Goal: Information Seeking & Learning: Find specific fact

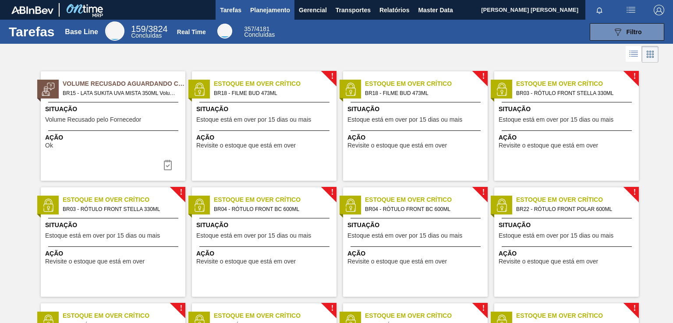
click at [271, 9] on span "Planejamento" at bounding box center [270, 10] width 40 height 11
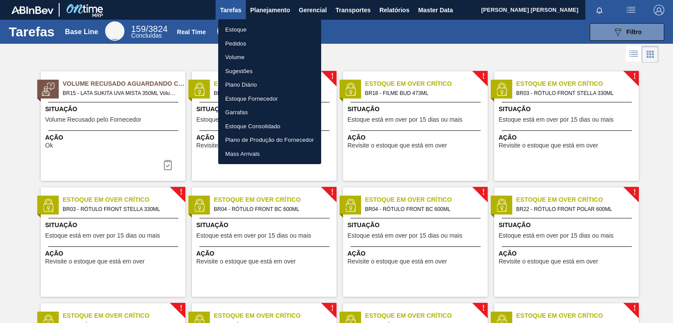
click at [239, 41] on li "Pedidos" at bounding box center [269, 44] width 103 height 14
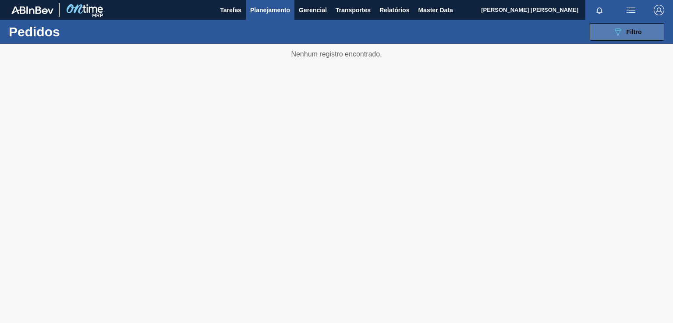
click at [634, 34] on span "Filtro" at bounding box center [633, 31] width 15 height 7
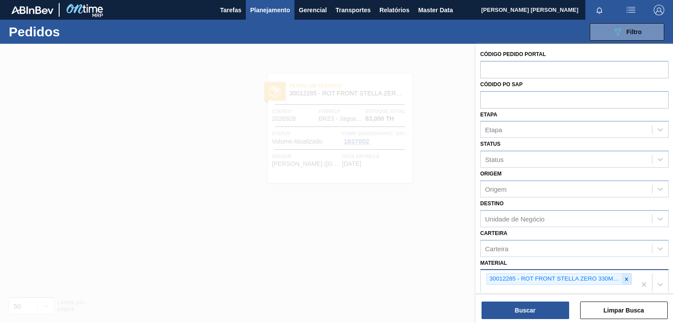
click at [626, 277] on icon at bounding box center [626, 279] width 6 height 6
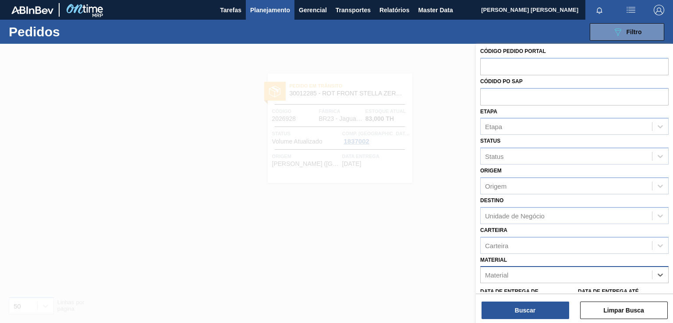
paste input "30029055"
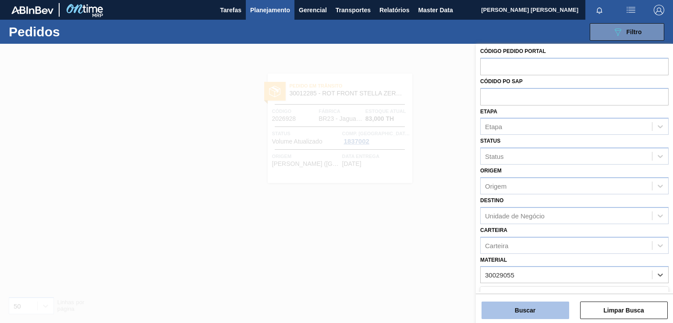
type input "30029055"
click at [524, 312] on button "Buscar" at bounding box center [525, 311] width 88 height 18
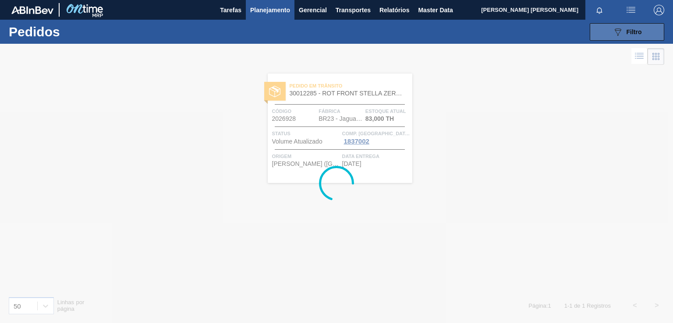
click at [629, 32] on span "Filtro" at bounding box center [633, 31] width 15 height 7
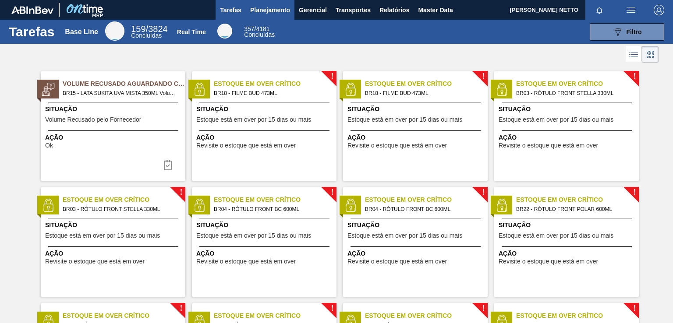
click at [259, 9] on span "Planejamento" at bounding box center [270, 10] width 40 height 11
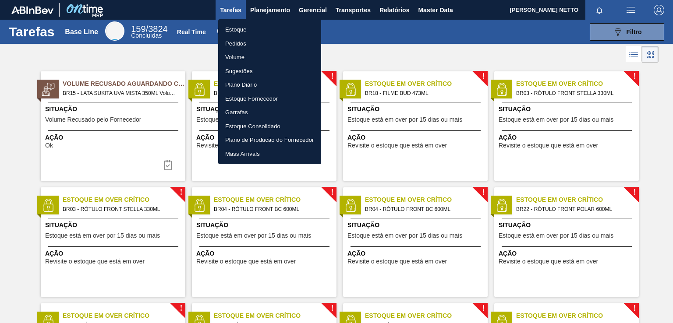
click at [245, 42] on li "Pedidos" at bounding box center [269, 44] width 103 height 14
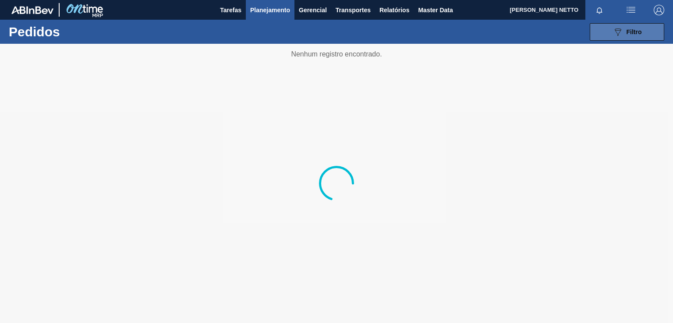
click at [615, 31] on icon at bounding box center [617, 31] width 7 height 7
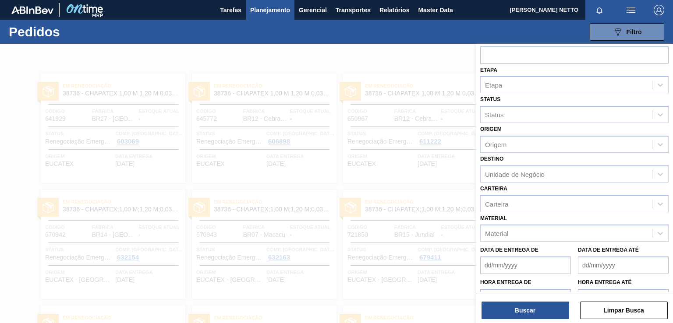
scroll to position [77, 0]
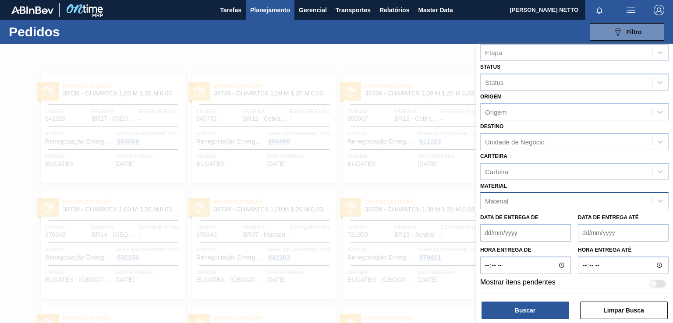
click at [518, 201] on div "Material" at bounding box center [565, 201] width 171 height 13
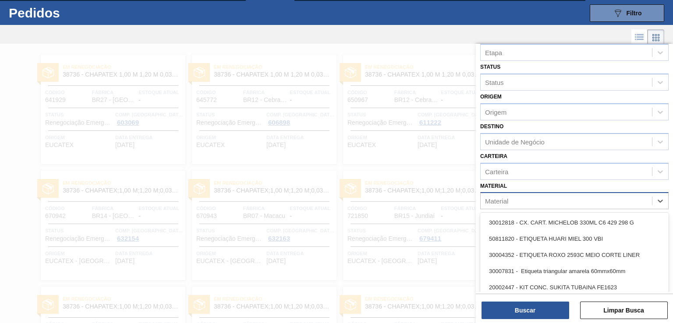
scroll to position [23, 0]
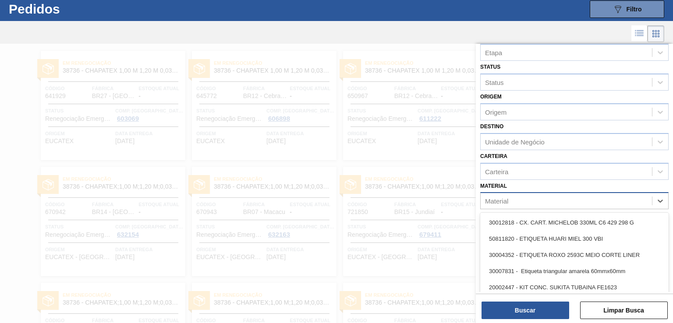
paste input "233,069"
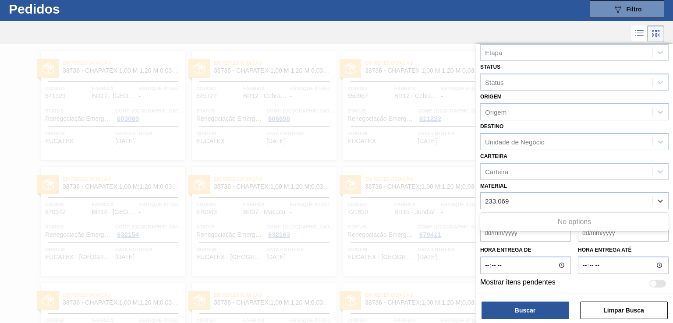
type input "233,069"
paste input "30029056"
type input "30029056"
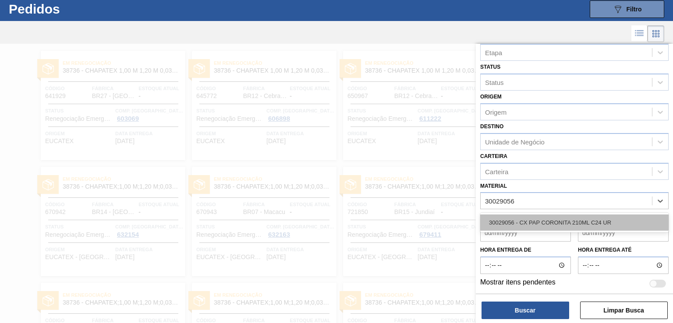
click at [515, 220] on div "30029056 - CX PAP CORONITA 210ML C24 UR" at bounding box center [574, 223] width 188 height 16
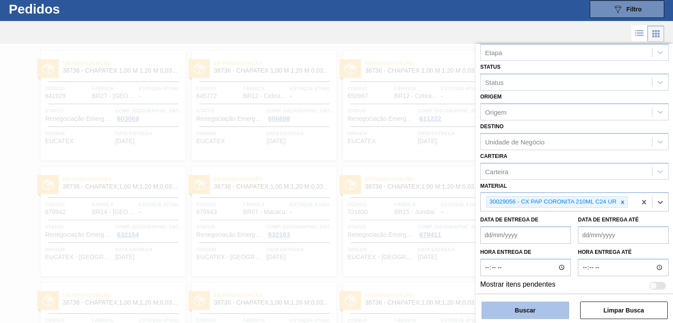
drag, startPoint x: 504, startPoint y: 317, endPoint x: 508, endPoint y: 313, distance: 6.5
click at [504, 317] on button "Buscar" at bounding box center [525, 311] width 88 height 18
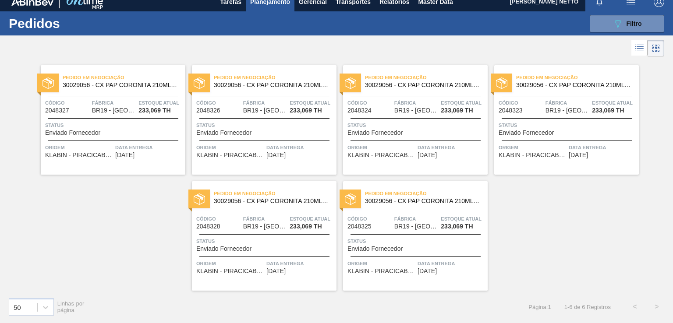
scroll to position [8, 0]
click at [149, 75] on span "Pedido em Negociação" at bounding box center [124, 77] width 123 height 9
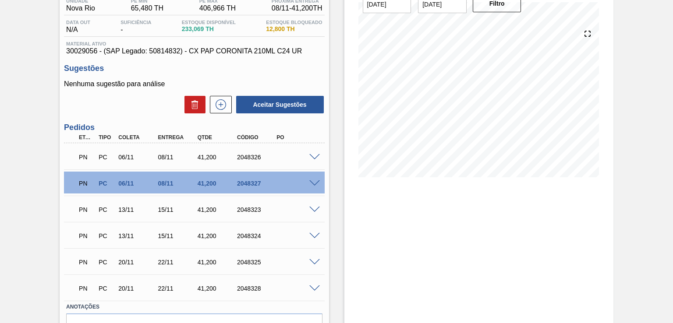
scroll to position [128, 0]
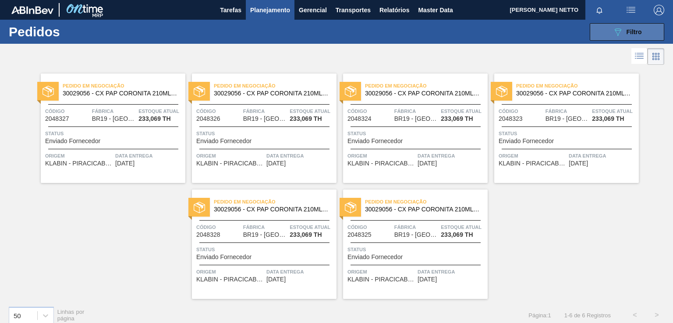
click at [618, 28] on icon at bounding box center [617, 31] width 7 height 7
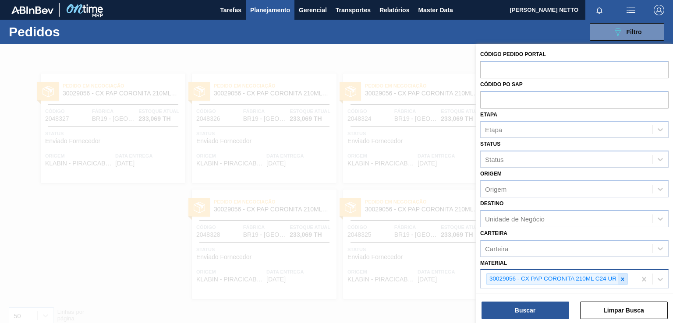
click at [621, 279] on icon at bounding box center [622, 279] width 6 height 6
paste input "30029055"
type input "30029055"
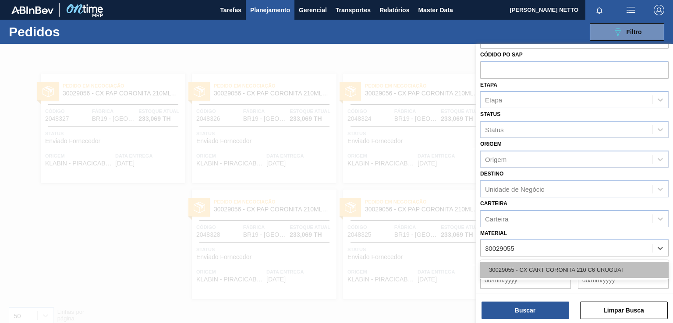
scroll to position [77, 0]
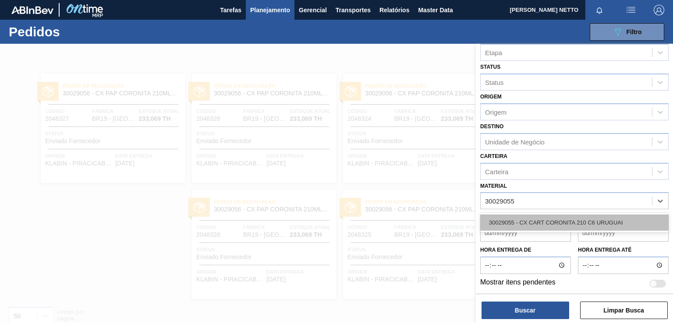
click at [528, 222] on div "30029055 - CX CART CORONITA 210 C6 URUGUAI" at bounding box center [574, 223] width 188 height 16
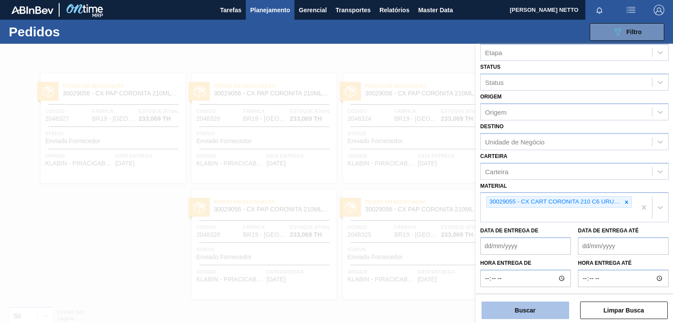
click at [525, 308] on button "Buscar" at bounding box center [525, 311] width 88 height 18
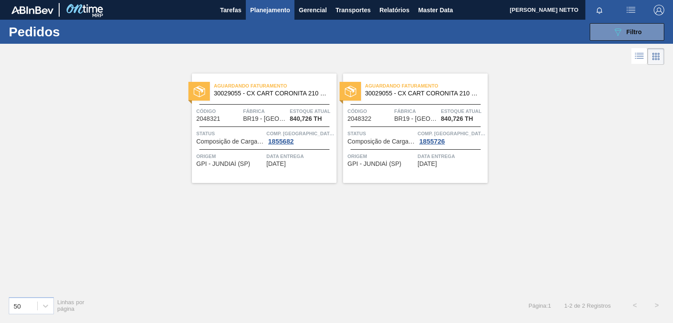
click at [307, 173] on div "Aguardando Faturamento 30029055 - CX CART CORONITA 210 C6 URUGUAI Código 204832…" at bounding box center [264, 128] width 145 height 109
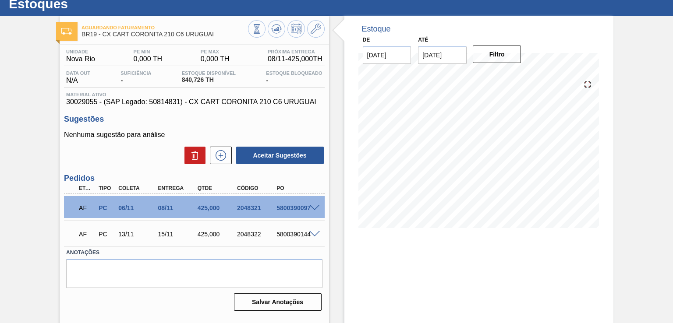
scroll to position [44, 0]
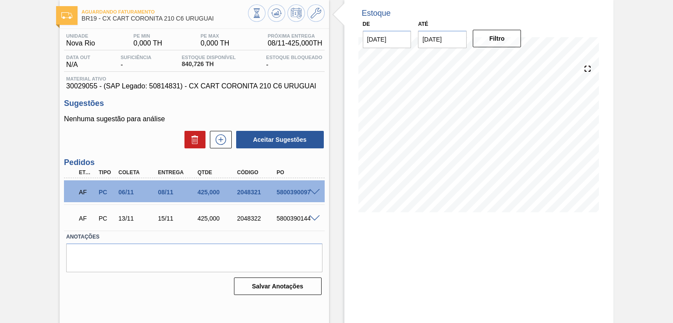
click at [208, 193] on div "425,000" at bounding box center [216, 192] width 43 height 7
copy div "425,000"
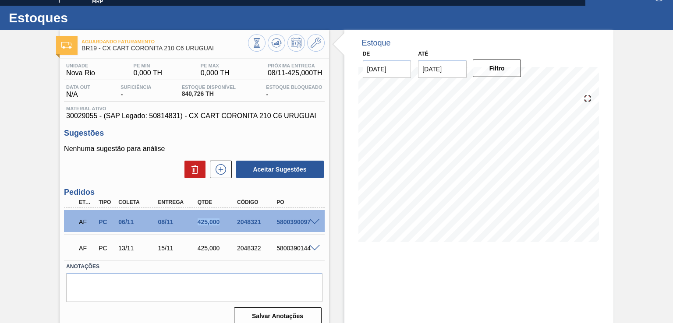
scroll to position [0, 0]
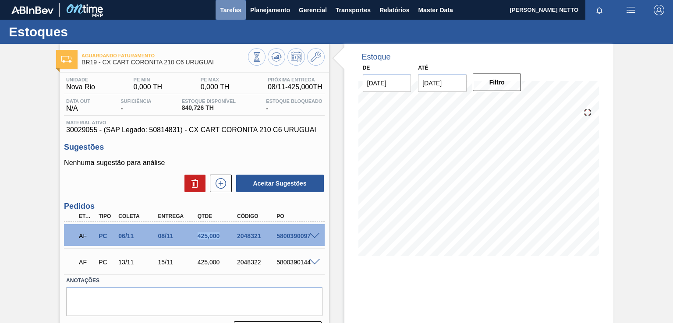
click at [243, 9] on button "Tarefas" at bounding box center [230, 10] width 30 height 20
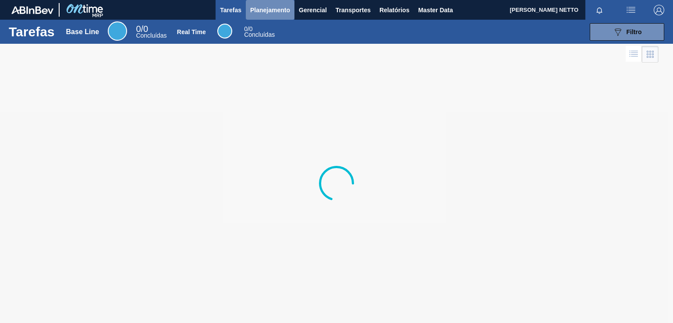
click at [271, 10] on span "Planejamento" at bounding box center [270, 10] width 40 height 11
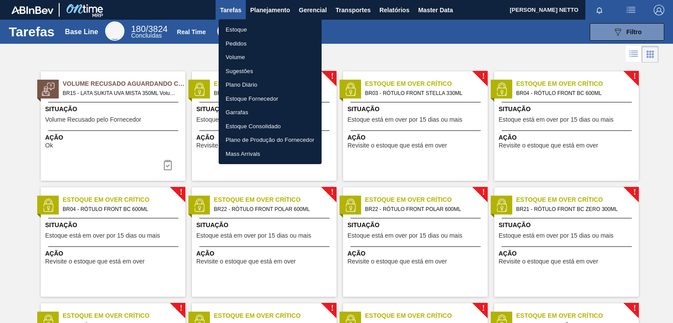
click at [247, 39] on li "Pedidos" at bounding box center [270, 44] width 103 height 14
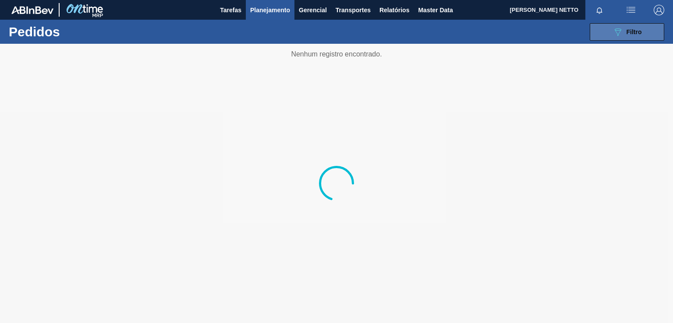
click at [636, 26] on button "089F7B8B-B2A5-4AFE-B5C0-19BA573D28AC Filtro" at bounding box center [626, 32] width 74 height 18
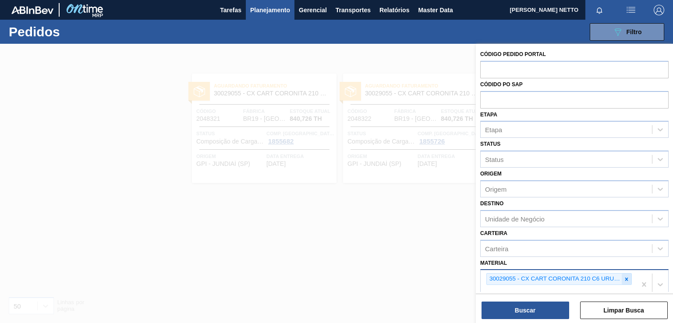
click at [627, 277] on icon at bounding box center [626, 279] width 6 height 6
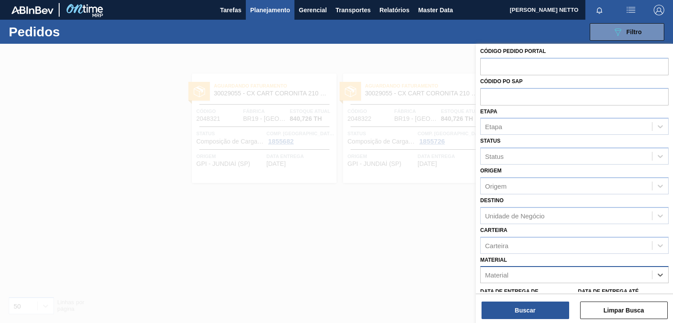
paste input "30030813"
type input "30030813"
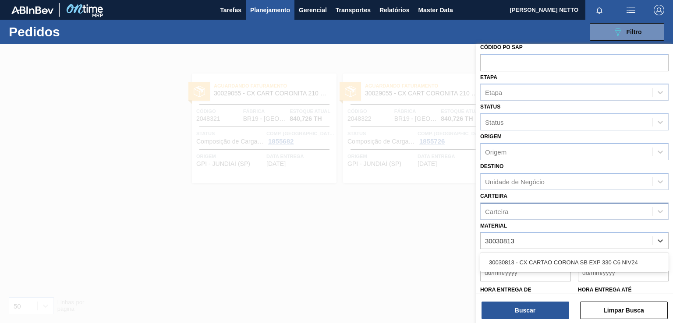
scroll to position [47, 0]
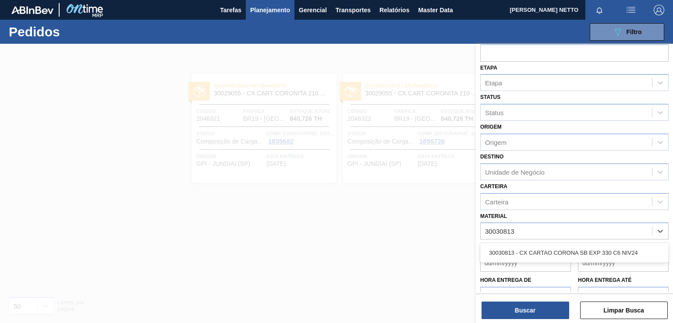
click at [536, 251] on div "30030813 - CX CARTAO CORONA SB EXP 330 C6 NIV24" at bounding box center [574, 253] width 188 height 16
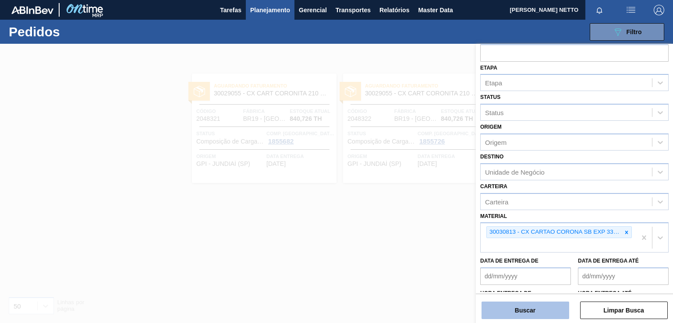
click at [513, 310] on button "Buscar" at bounding box center [525, 311] width 88 height 18
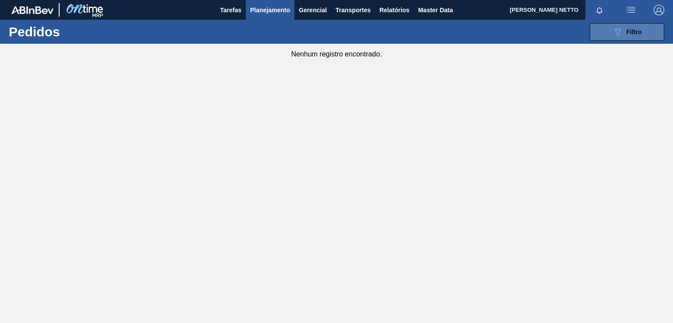
click at [620, 37] on icon "089F7B8B-B2A5-4AFE-B5C0-19BA573D28AC" at bounding box center [617, 32] width 11 height 11
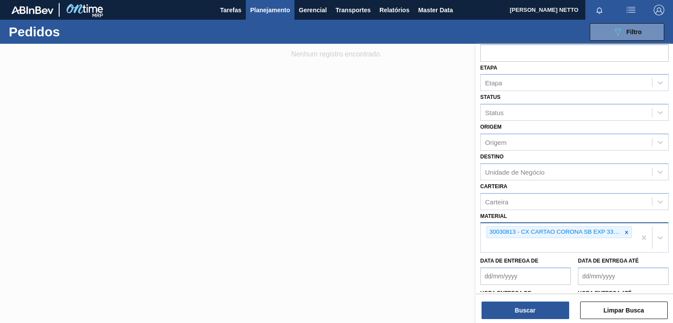
click at [626, 236] on div "30030813 - CX CARTAO CORONA SB EXP 330 C6 NIV24" at bounding box center [558, 232] width 145 height 12
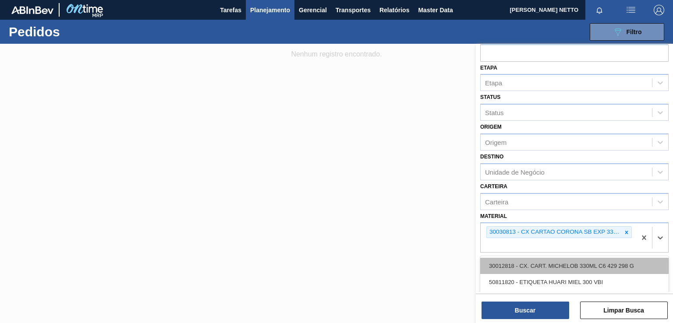
paste input "30031769"
type input "30031769"
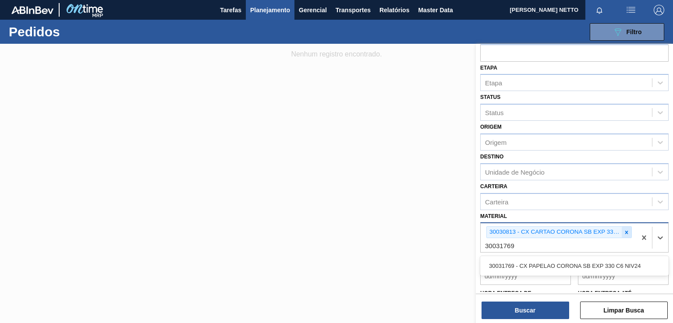
click at [622, 232] on div at bounding box center [626, 232] width 10 height 11
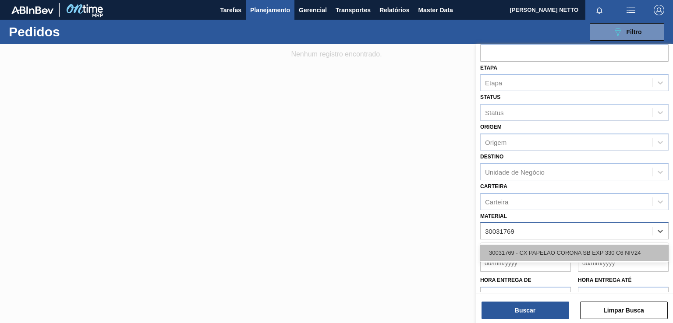
click at [565, 245] on div "30031769 - CX PAPELAO CORONA SB EXP 330 C6 NIV24" at bounding box center [574, 253] width 188 height 16
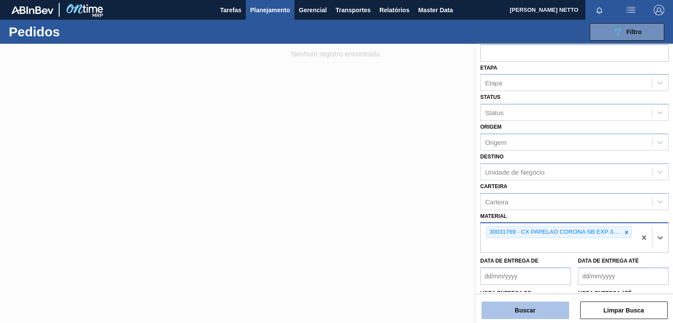
click at [538, 306] on button "Buscar" at bounding box center [525, 311] width 88 height 18
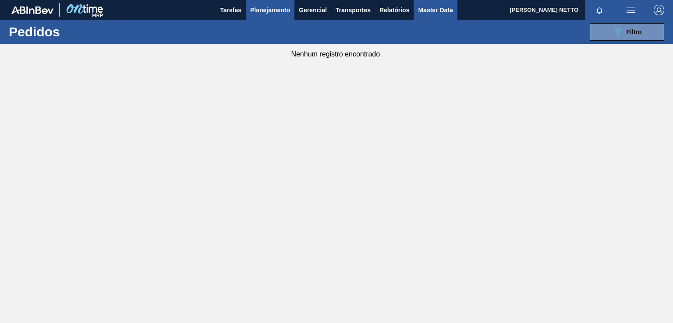
click at [420, 10] on span "Master Data" at bounding box center [435, 10] width 35 height 11
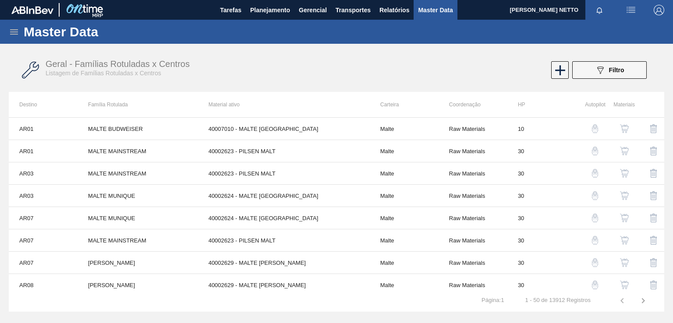
click at [17, 30] on icon at bounding box center [14, 32] width 11 height 11
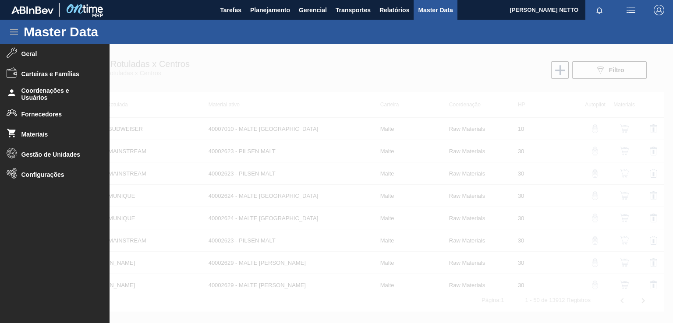
click at [300, 45] on div at bounding box center [336, 183] width 673 height 279
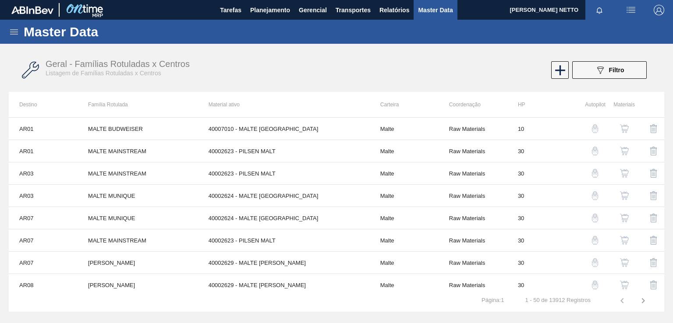
click at [16, 32] on icon at bounding box center [14, 31] width 8 height 5
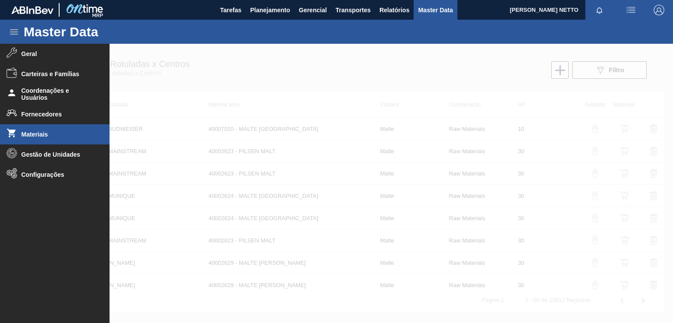
click at [35, 130] on li "Materiais" at bounding box center [54, 134] width 109 height 20
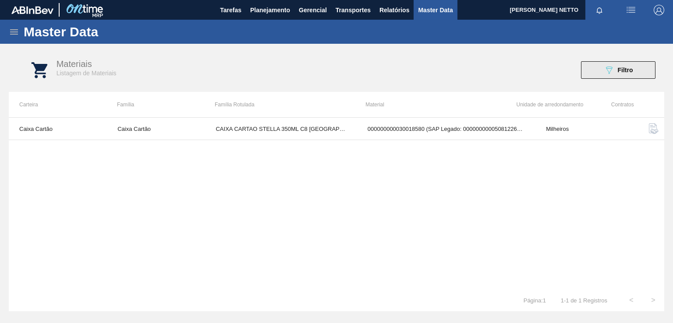
click at [635, 74] on button "089F7B8B-B2A5-4AFE-B5C0-19BA573D28AC Filtro" at bounding box center [618, 70] width 74 height 18
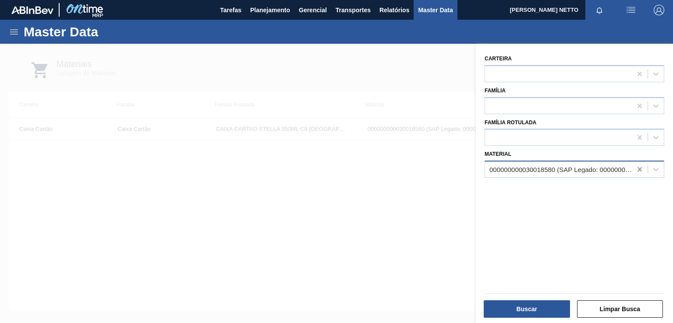
click at [636, 167] on icon at bounding box center [639, 169] width 9 height 9
paste input "30030813"
type input "30030813"
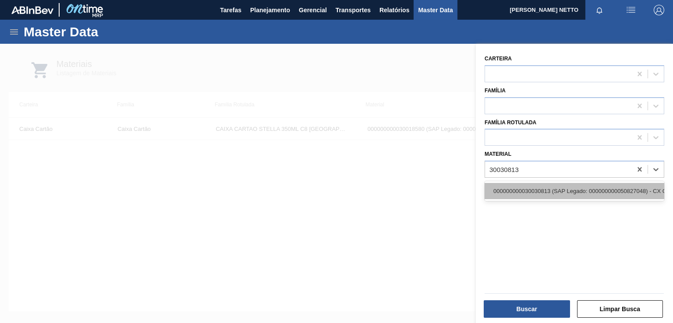
click at [572, 187] on div "000000000030030813 (SAP Legado: 000000000050827048) - CX CARTAO CORONA SB EXP 3…" at bounding box center [574, 191] width 180 height 16
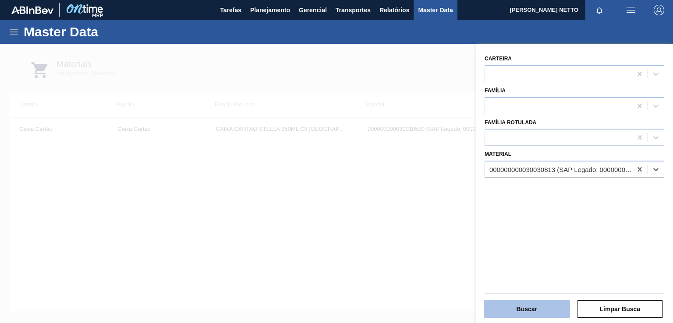
click at [522, 309] on button "Buscar" at bounding box center [526, 309] width 86 height 18
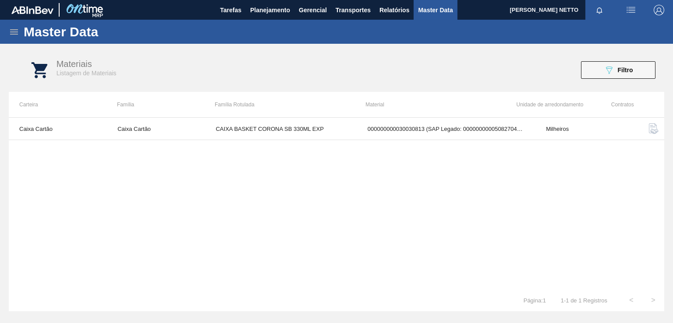
click at [656, 127] on img "button" at bounding box center [653, 128] width 11 height 11
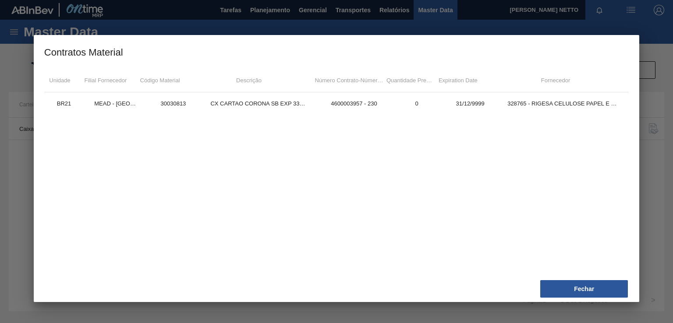
click at [25, 181] on div at bounding box center [336, 161] width 673 height 323
click at [650, 254] on div at bounding box center [336, 161] width 673 height 323
click at [599, 289] on button "Fechar" at bounding box center [584, 289] width 88 height 18
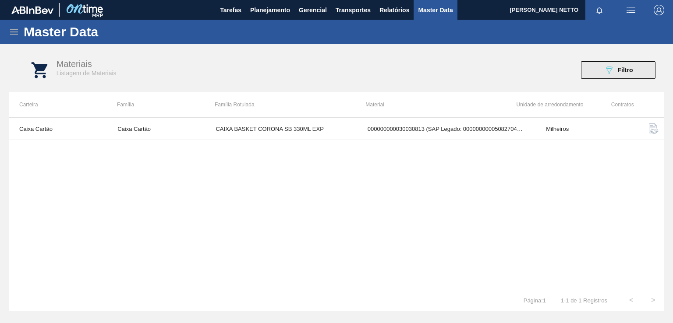
click at [609, 69] on icon "089F7B8B-B2A5-4AFE-B5C0-19BA573D28AC" at bounding box center [608, 70] width 11 height 11
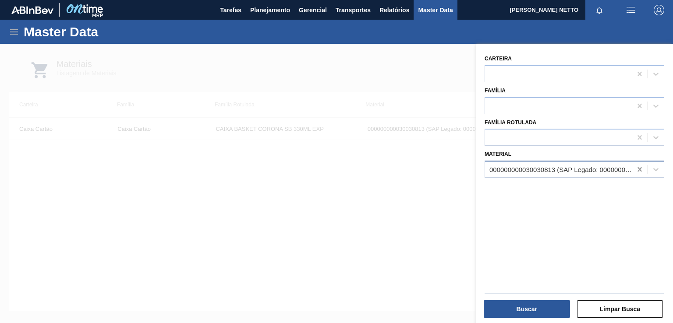
click at [636, 169] on icon at bounding box center [639, 169] width 9 height 9
paste input "30031769"
type input "30031769"
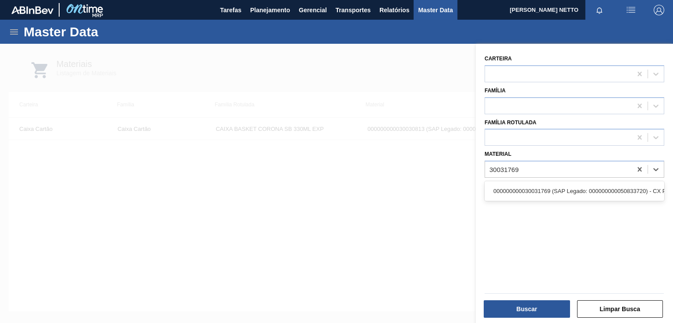
click at [544, 192] on div "000000000030031769 (SAP Legado: 000000000050833720) - CX PAPELAO CORONA SB EXP …" at bounding box center [574, 191] width 180 height 16
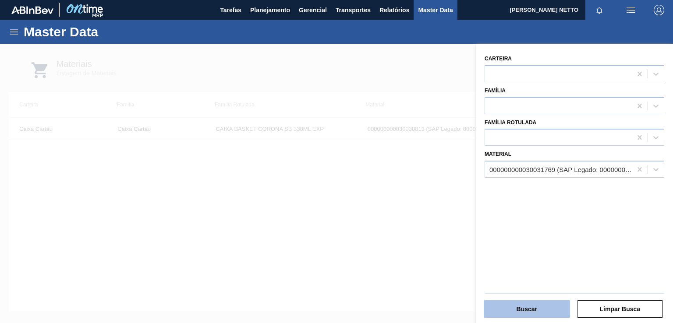
click at [533, 311] on button "Buscar" at bounding box center [526, 309] width 86 height 18
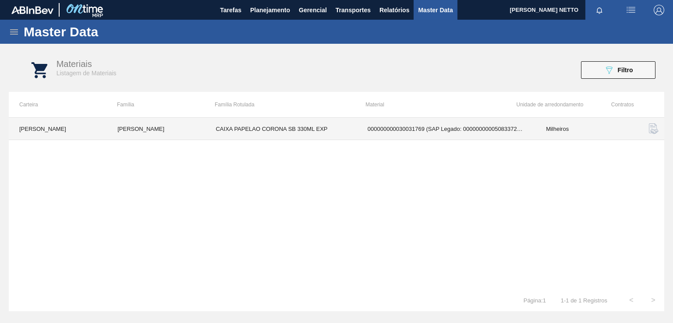
click at [551, 126] on td "Milheiros" at bounding box center [584, 129] width 98 height 22
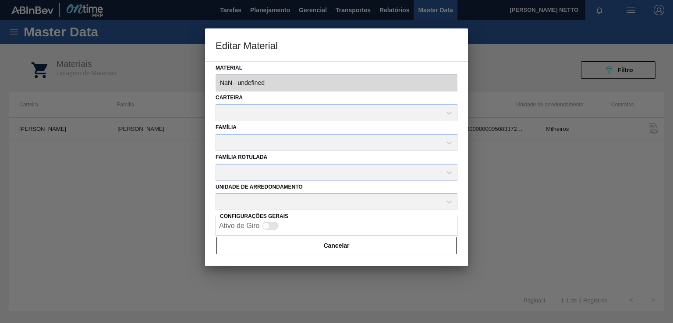
type input "30031769 - 000000000030031769 (SAP Legado: 000000000050833720) - CX PAPELAO COR…"
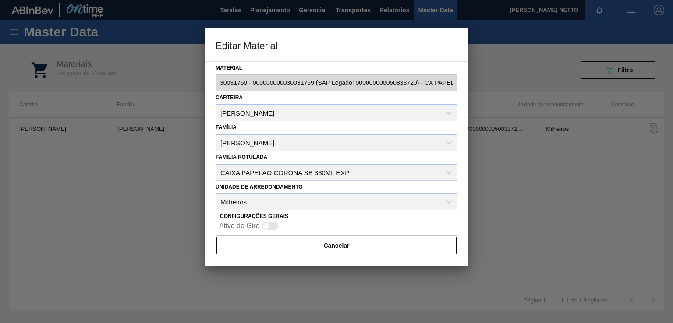
drag, startPoint x: 531, startPoint y: 197, endPoint x: 541, endPoint y: 190, distance: 12.6
click at [533, 195] on div at bounding box center [336, 161] width 673 height 323
click at [366, 248] on button "Cancelar" at bounding box center [336, 246] width 240 height 18
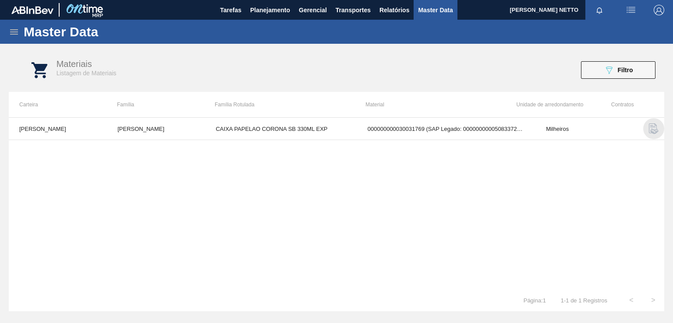
click at [650, 128] on img "button" at bounding box center [653, 128] width 11 height 11
